Goal: Communication & Community: Connect with others

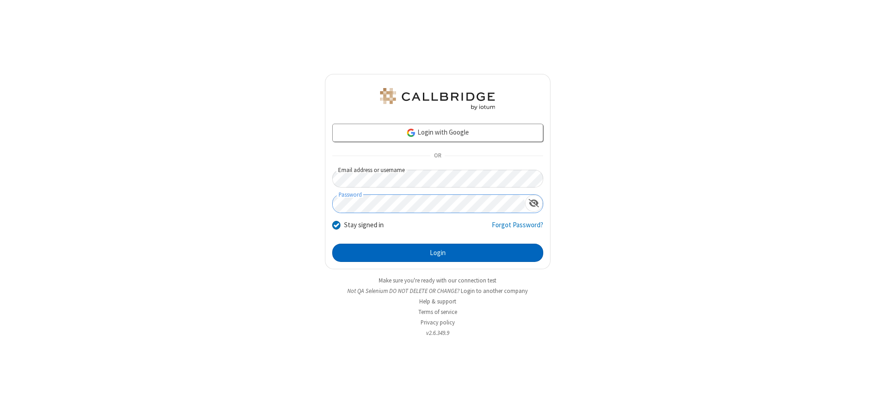
click at [438, 253] on button "Login" at bounding box center [437, 252] width 211 height 18
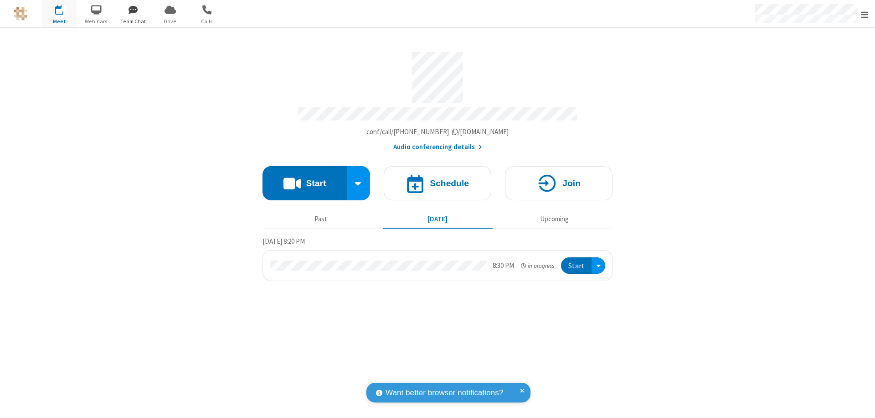
click at [133, 10] on span "button" at bounding box center [133, 9] width 34 height 15
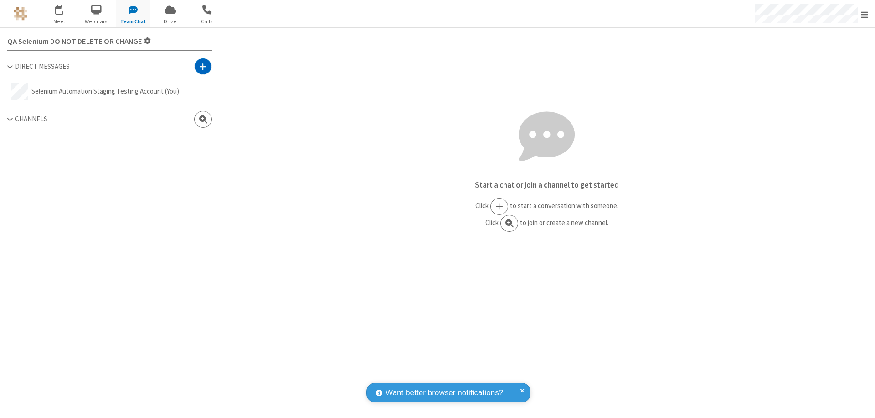
click at [203, 66] on span at bounding box center [203, 66] width 8 height 9
